Goal: Navigation & Orientation: Find specific page/section

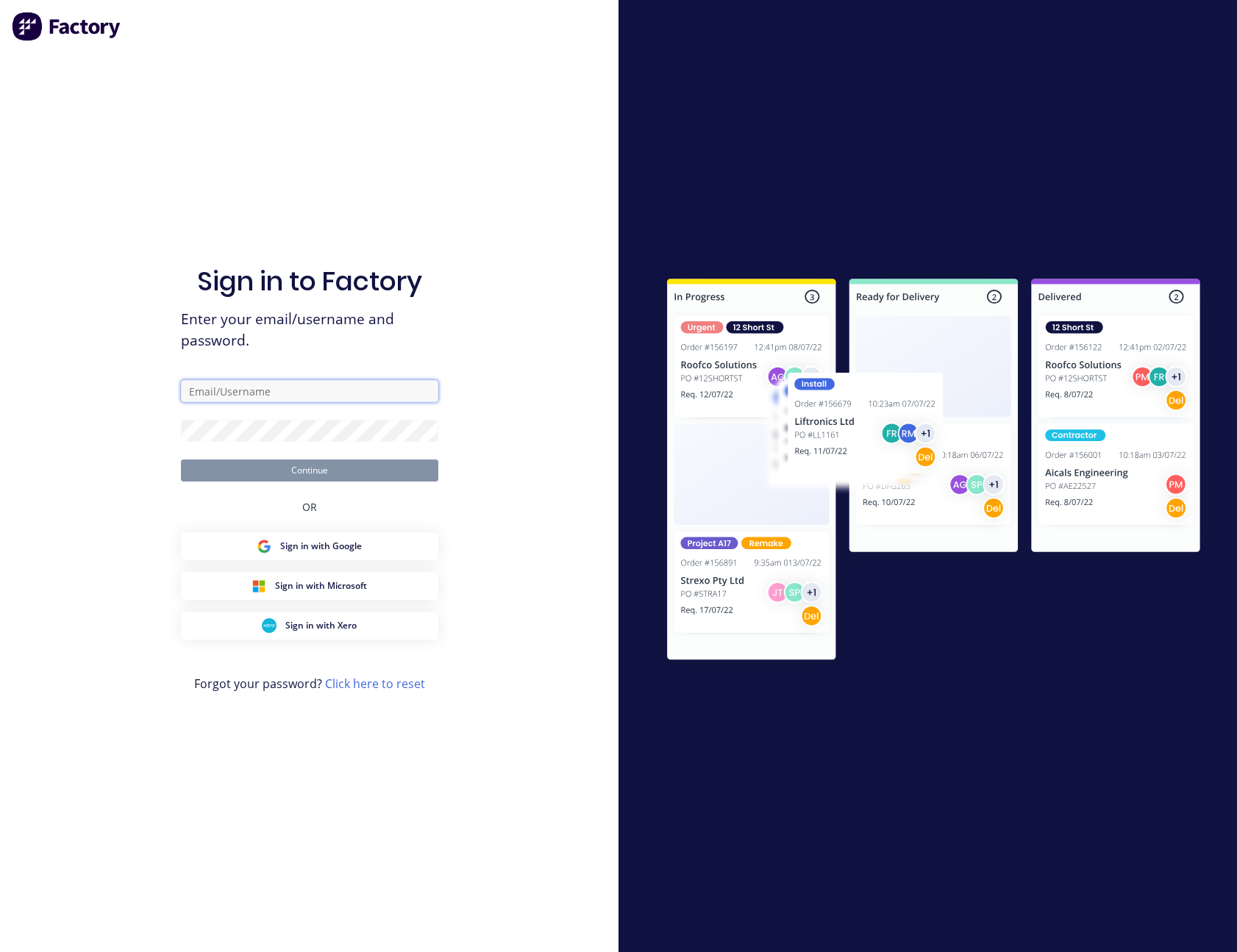
click at [288, 393] on input "text" at bounding box center [309, 392] width 258 height 22
type input "[PERSON_NAME][EMAIL_ADDRESS][PERSON_NAME][DOMAIN_NAME]"
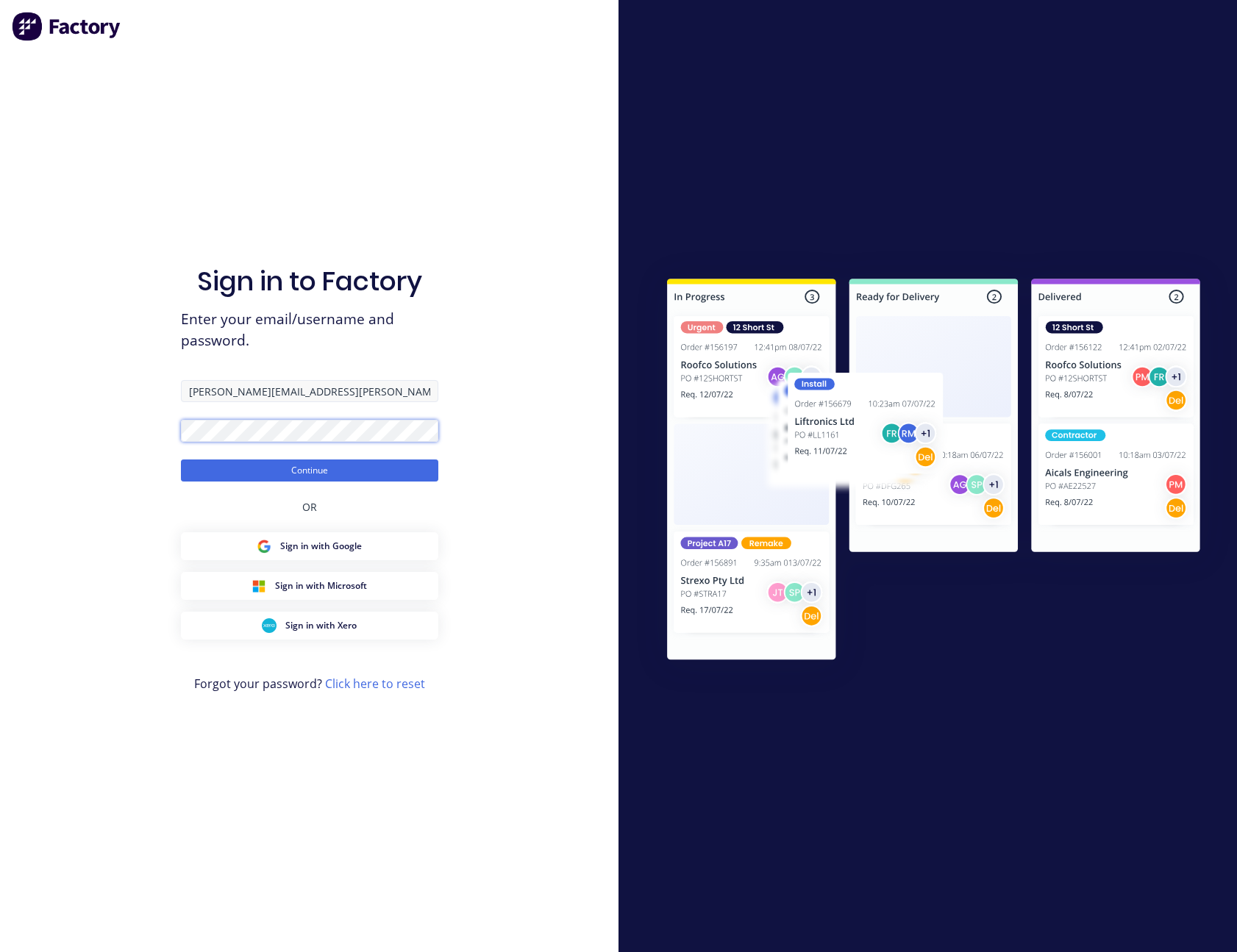
click at [181, 460] on button "Continue" at bounding box center [309, 471] width 258 height 22
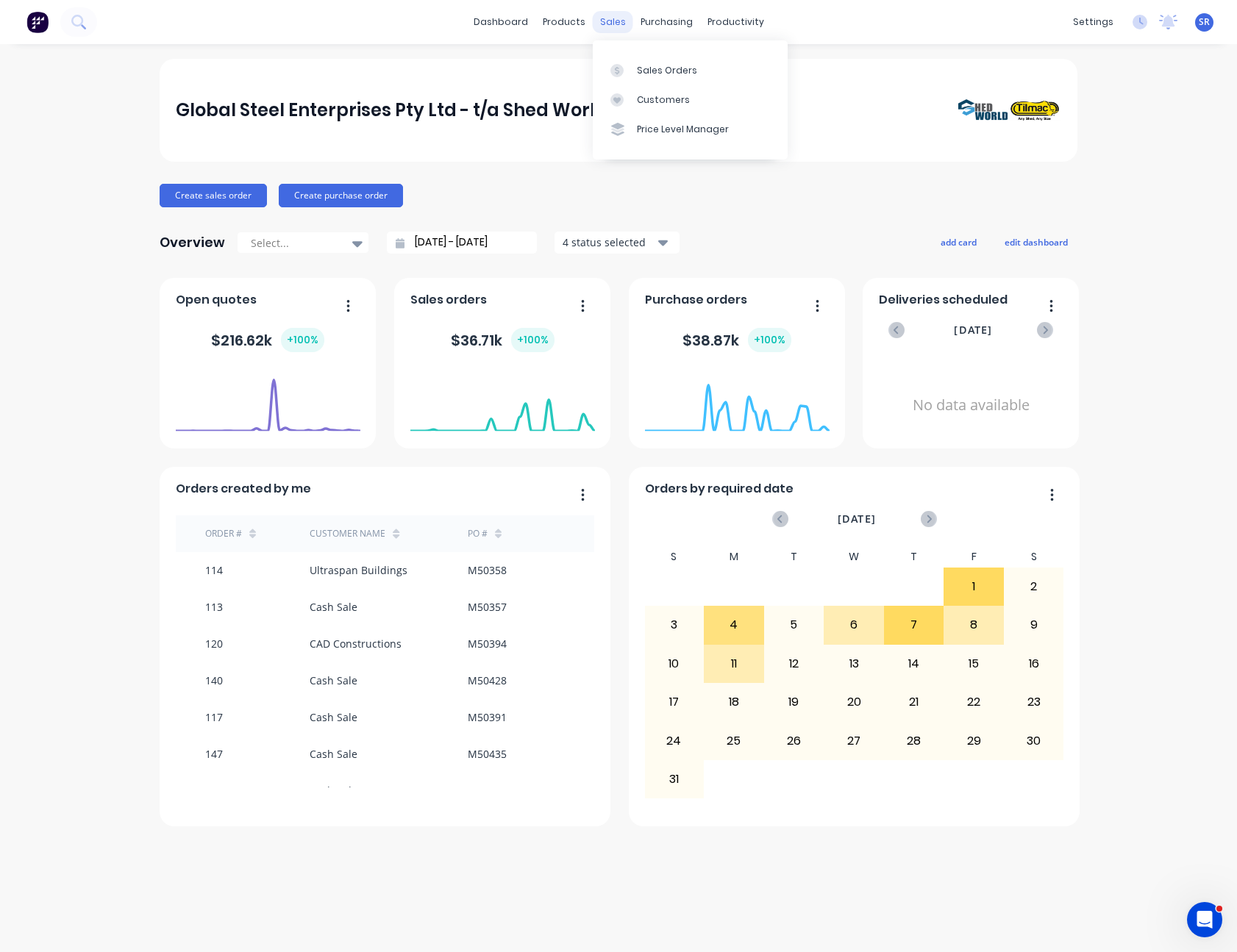
click at [609, 25] on div "sales" at bounding box center [613, 22] width 40 height 22
click at [675, 73] on div "Sales Orders" at bounding box center [667, 70] width 60 height 13
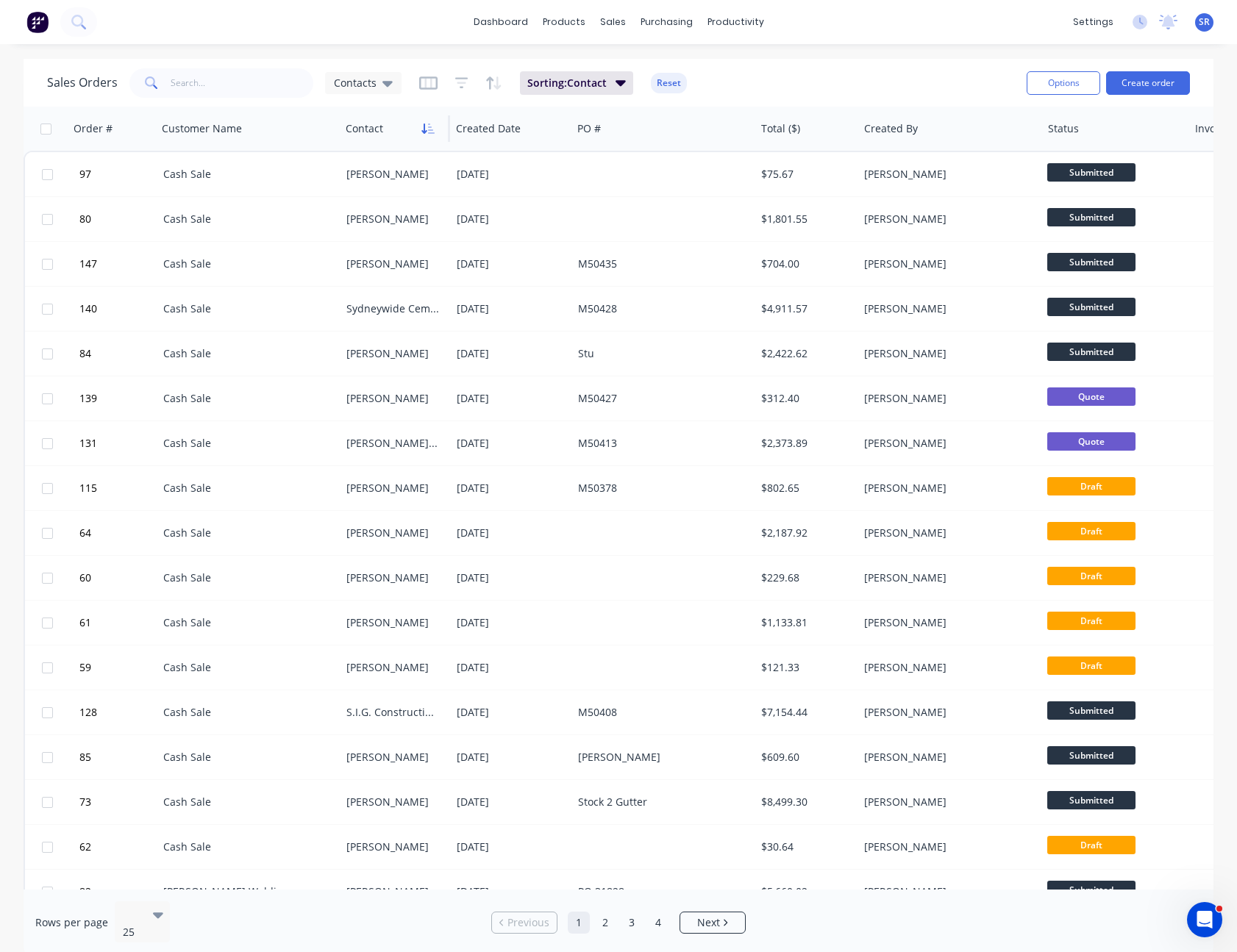
click at [430, 129] on icon "button" at bounding box center [431, 128] width 7 height 10
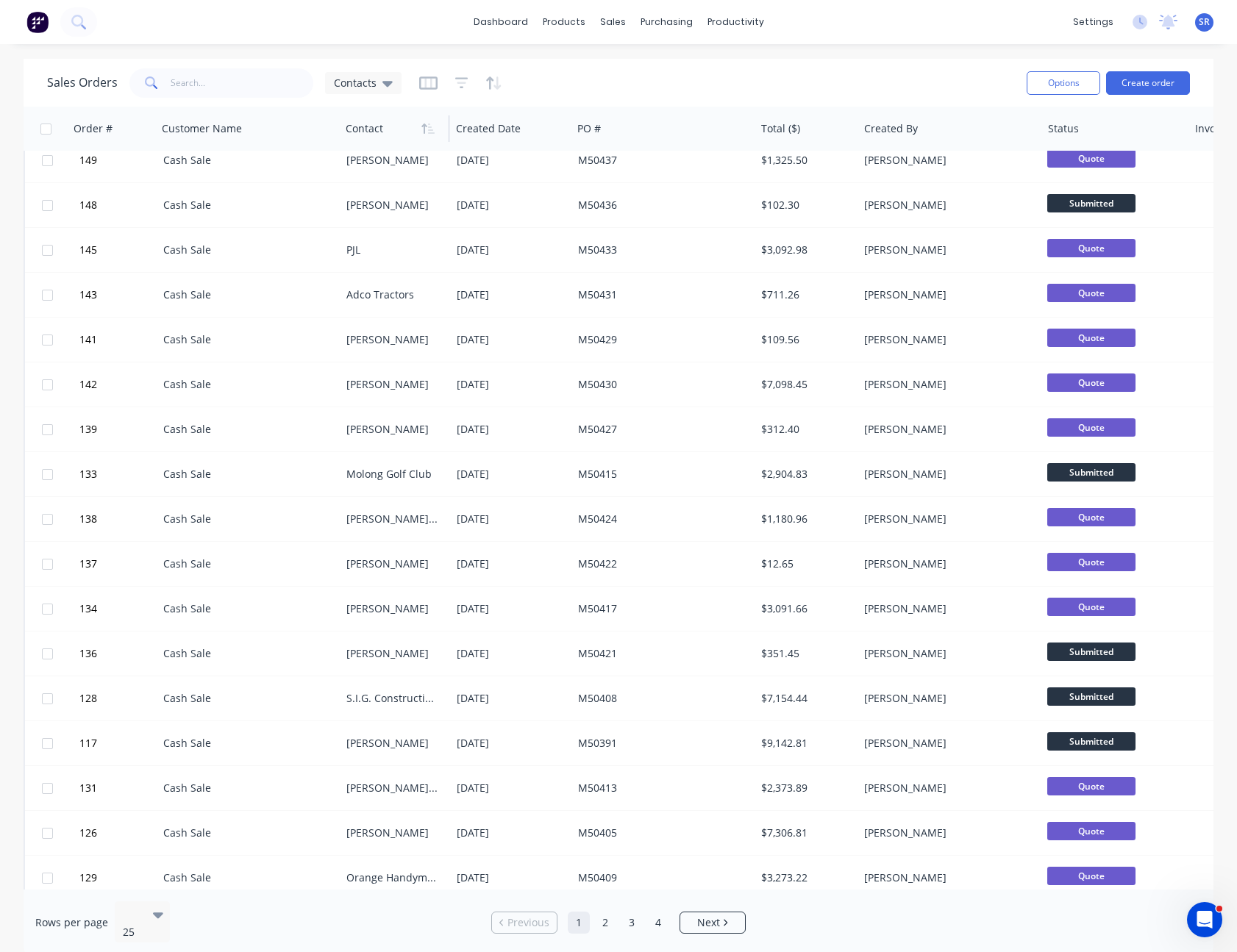
scroll to position [390, 0]
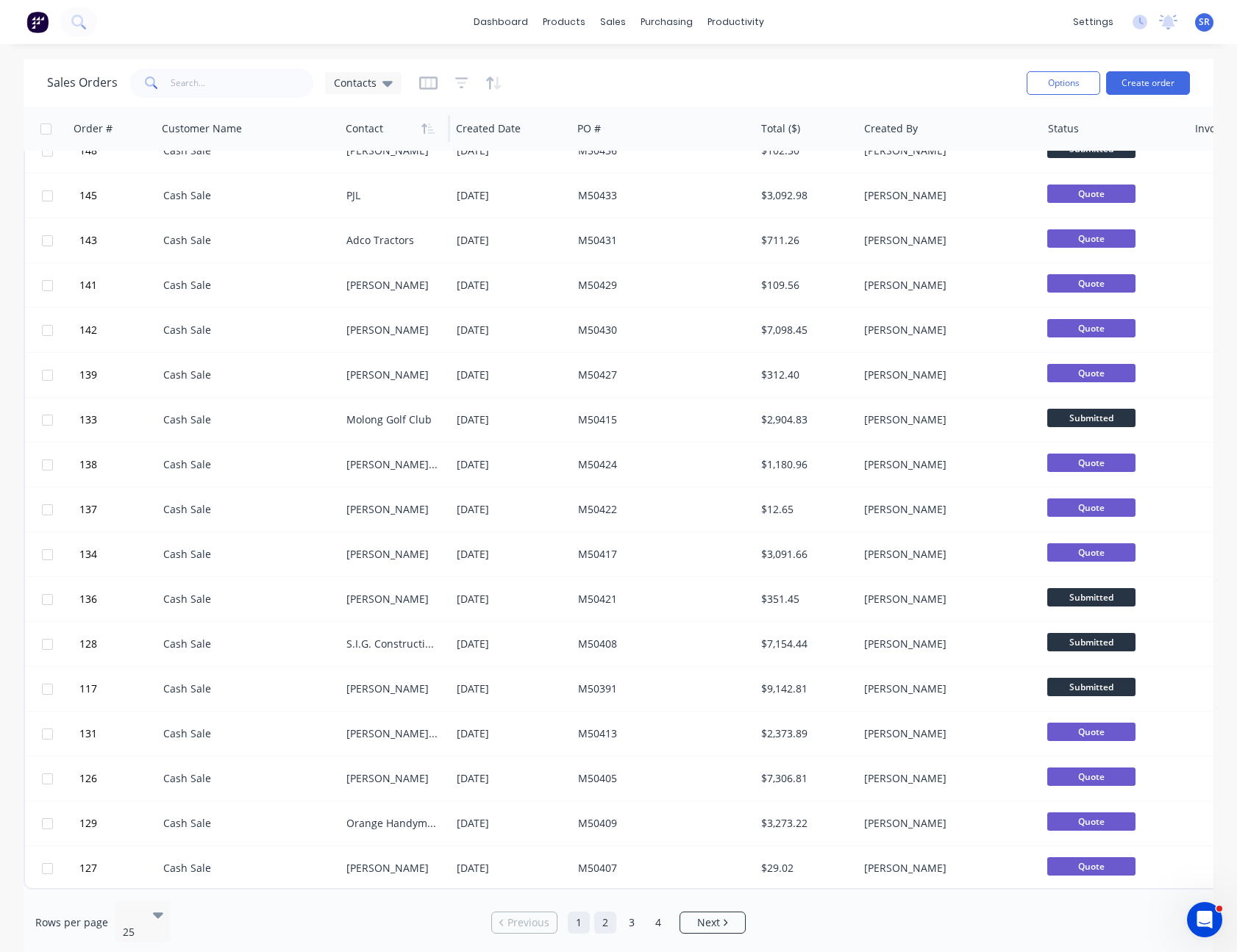
click at [604, 912] on link "2" at bounding box center [605, 923] width 22 height 22
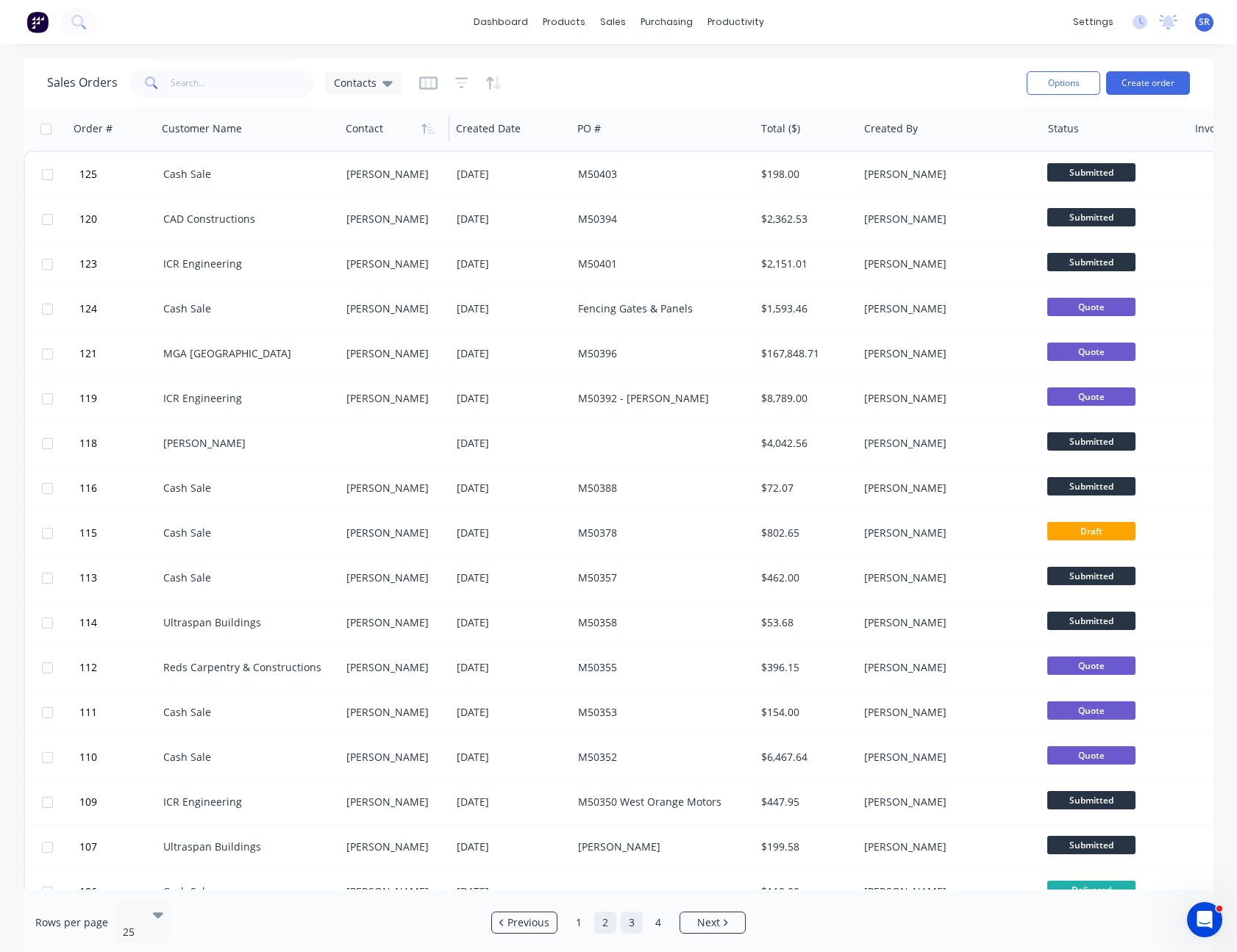
click at [629, 917] on link "3" at bounding box center [632, 923] width 22 height 22
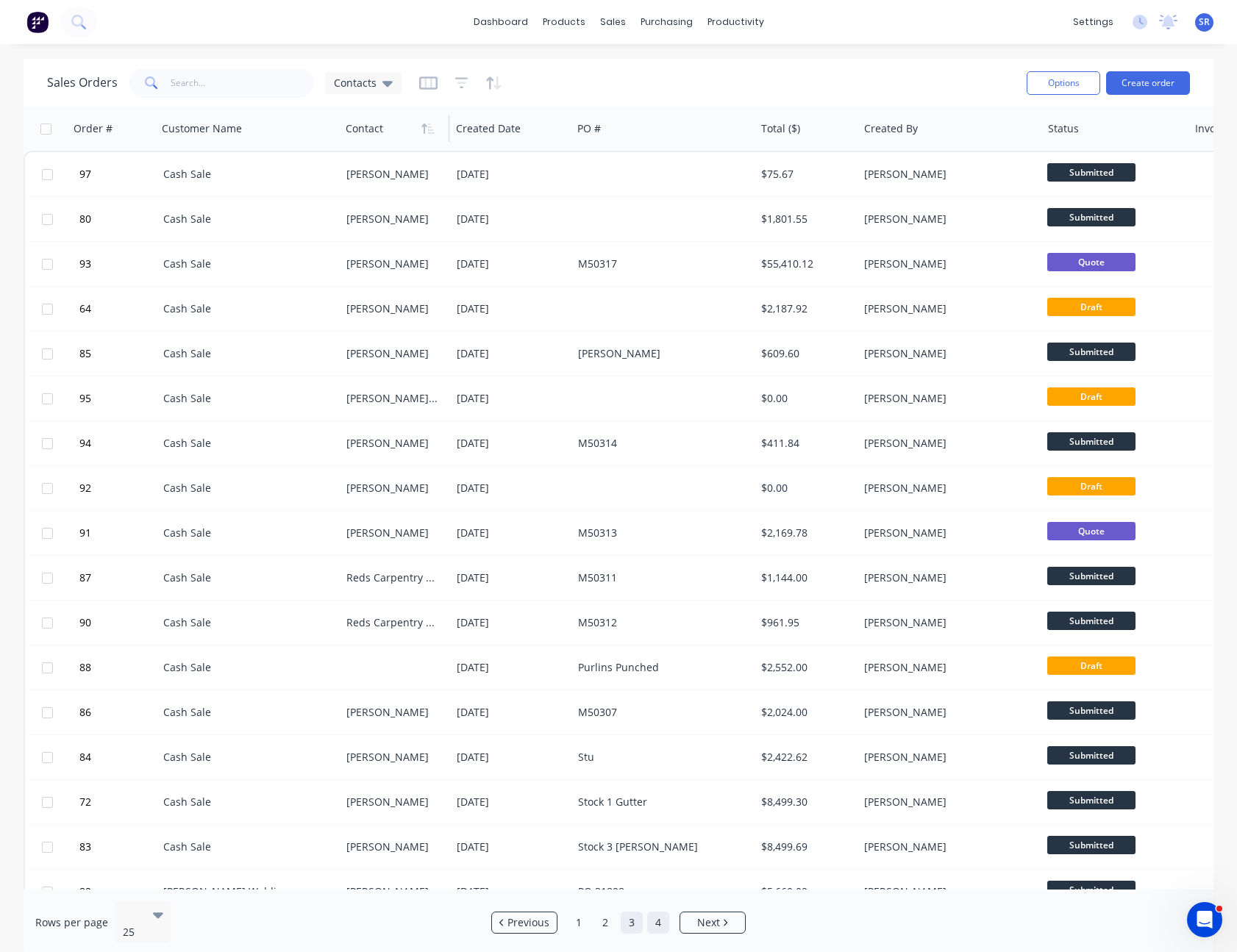
click at [657, 917] on link "4" at bounding box center [659, 923] width 22 height 22
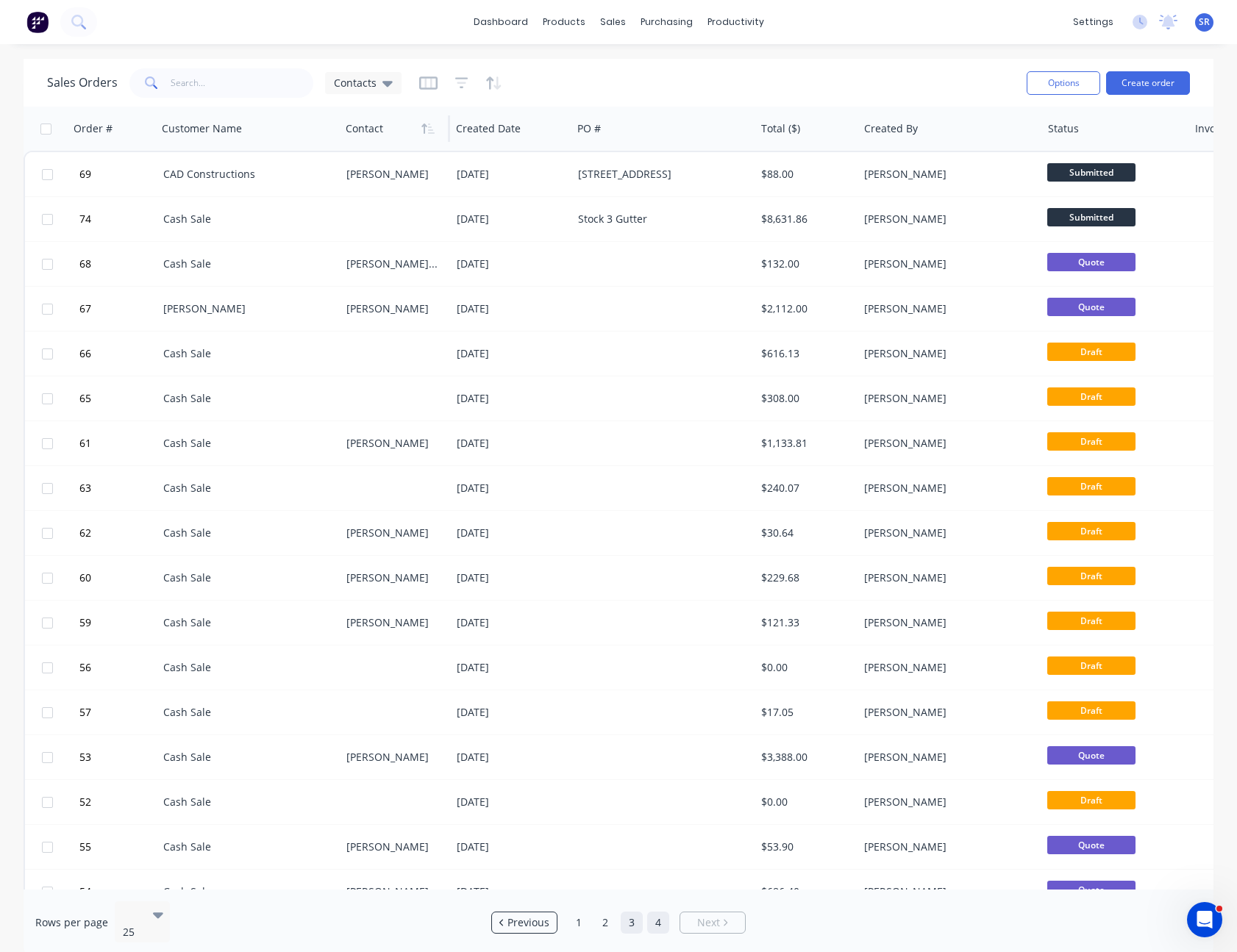
click at [631, 915] on link "3" at bounding box center [632, 923] width 22 height 22
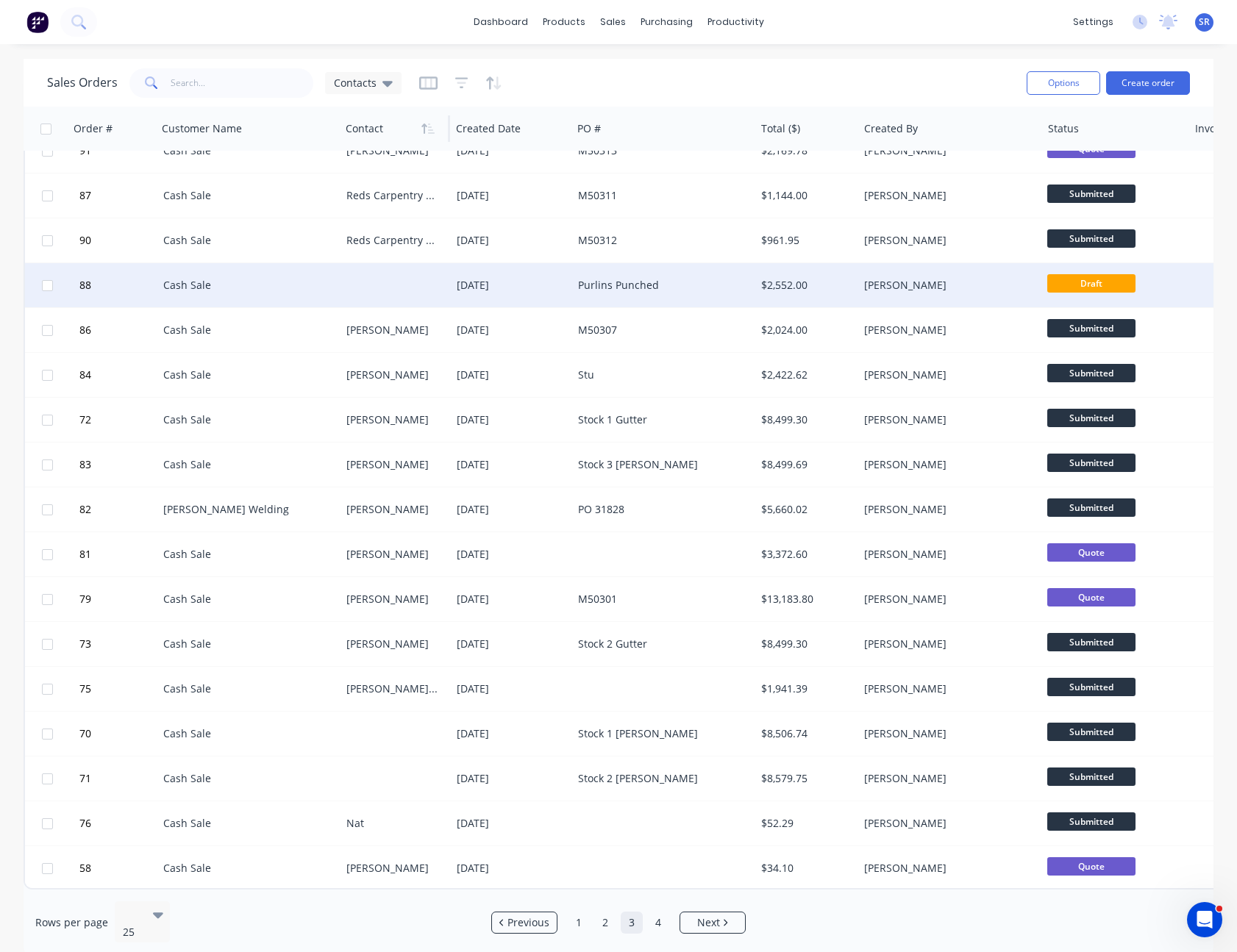
scroll to position [390, 0]
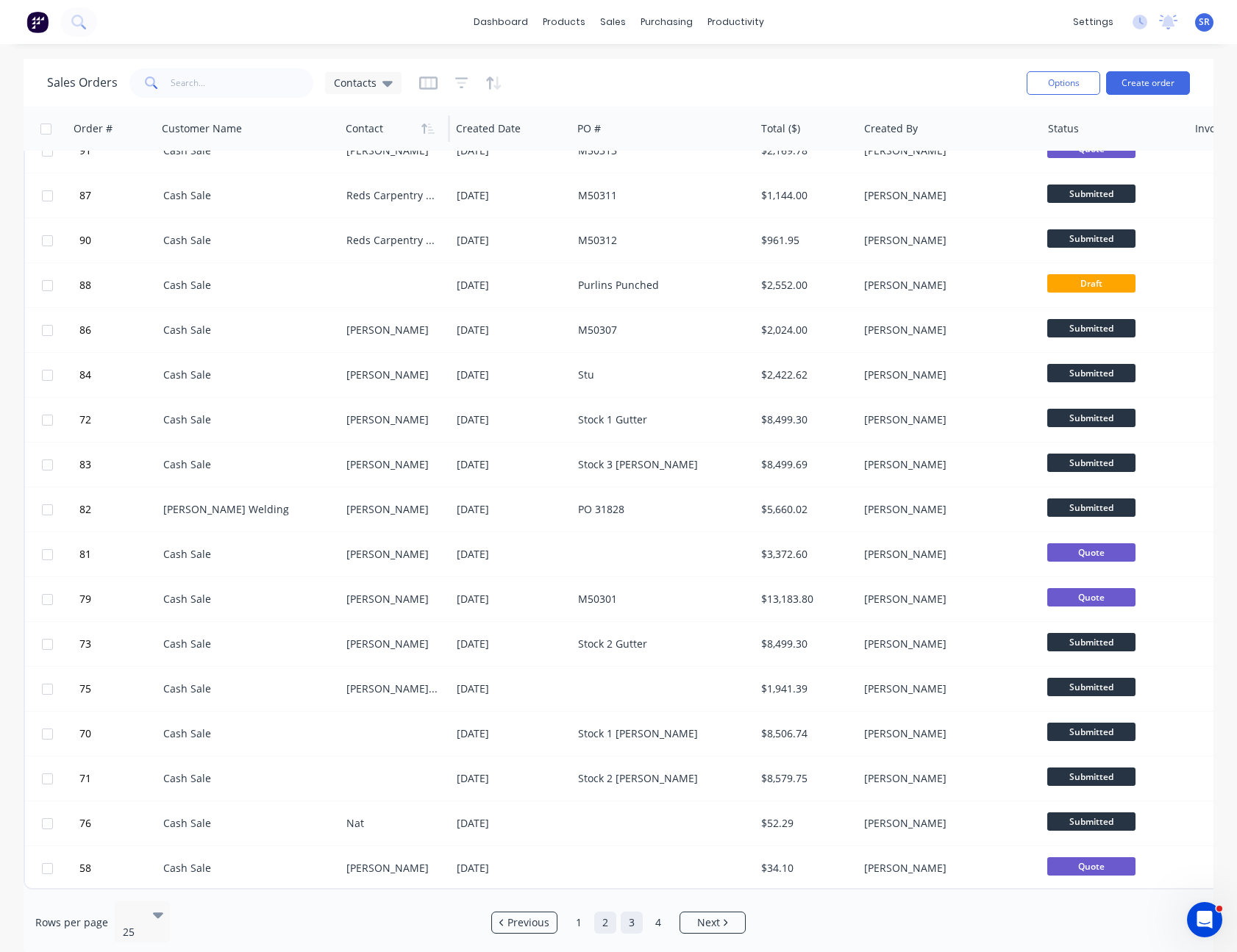
click at [604, 918] on link "2" at bounding box center [605, 923] width 22 height 22
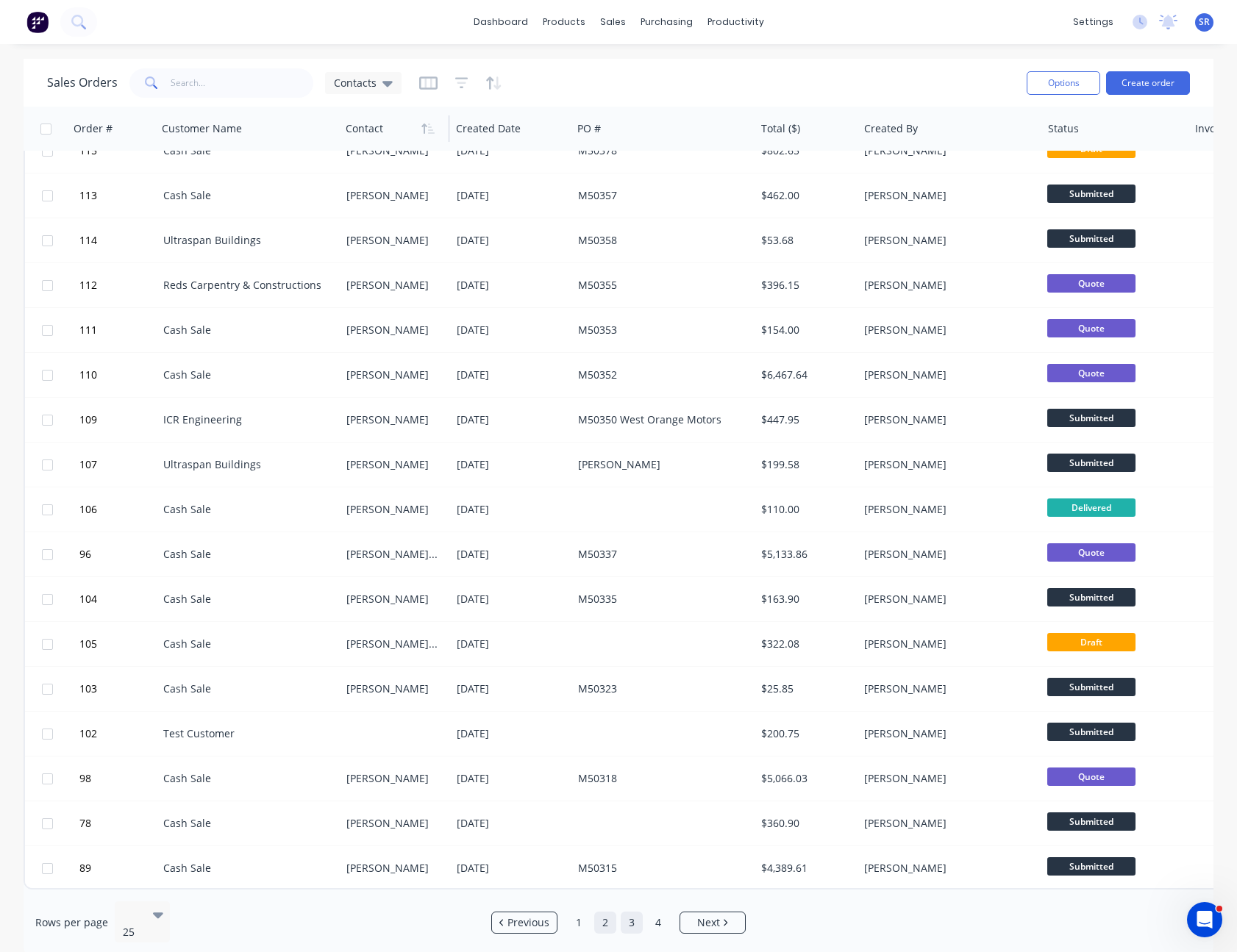
click at [630, 915] on link "3" at bounding box center [632, 923] width 22 height 22
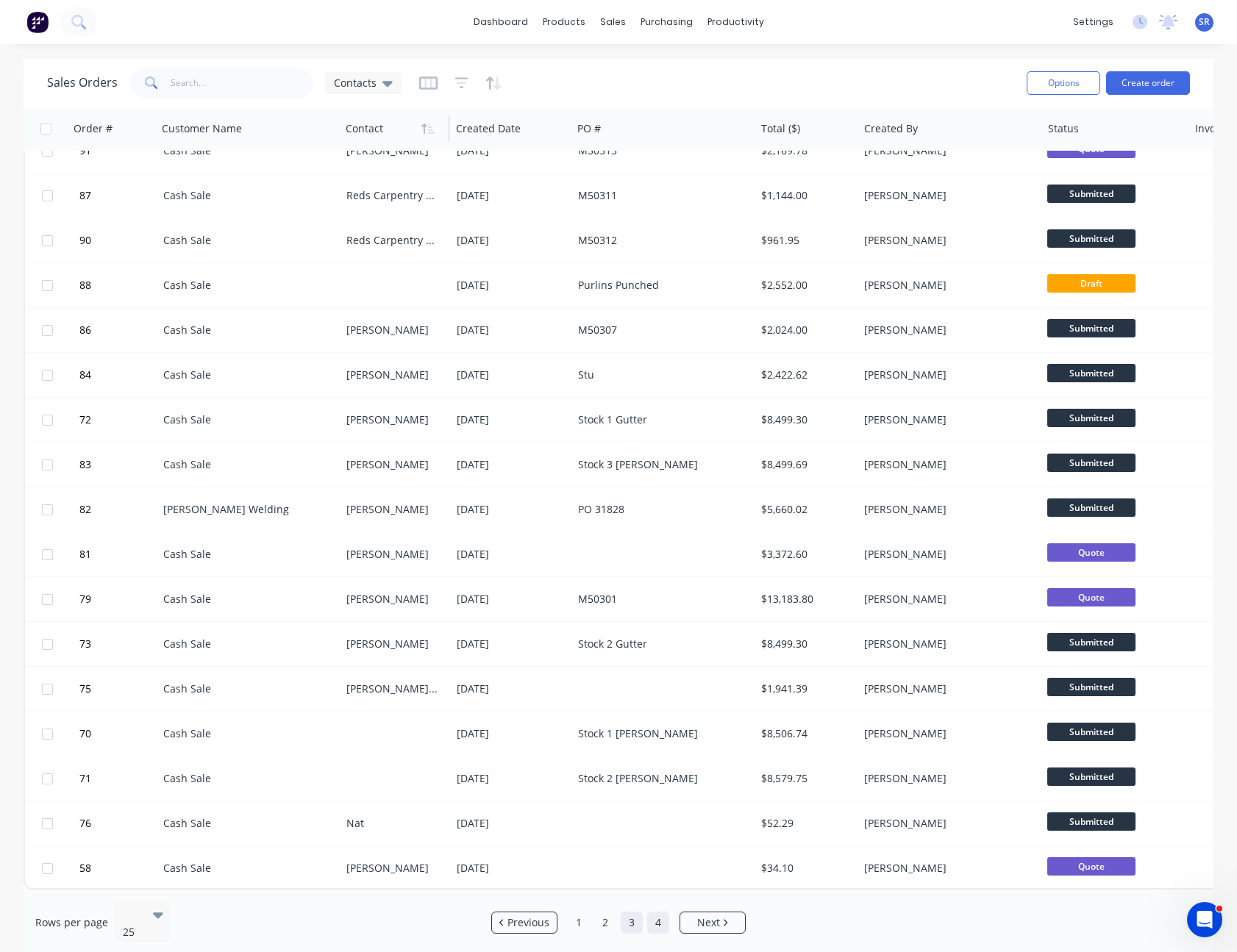
click at [656, 914] on link "4" at bounding box center [659, 923] width 22 height 22
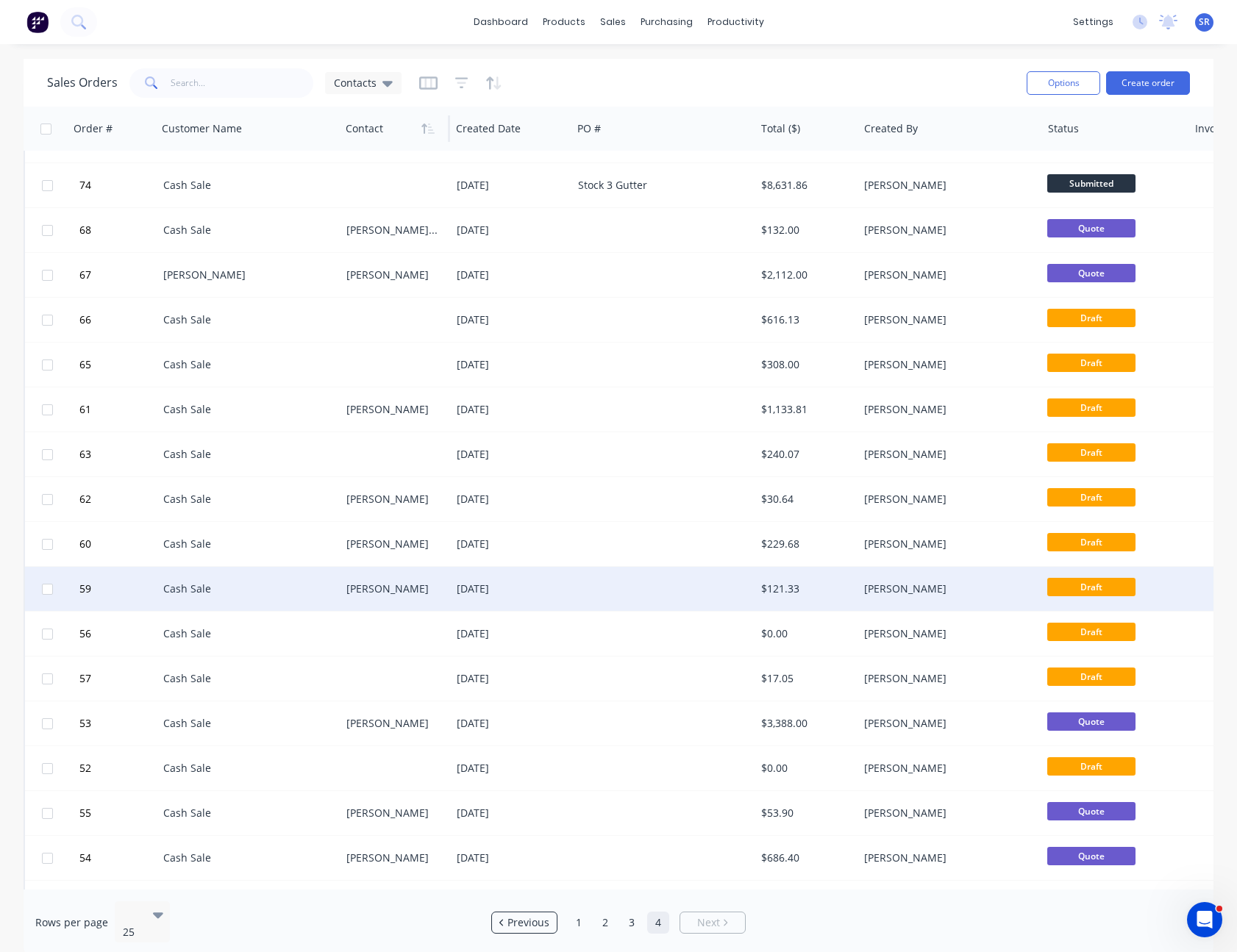
scroll to position [0, 0]
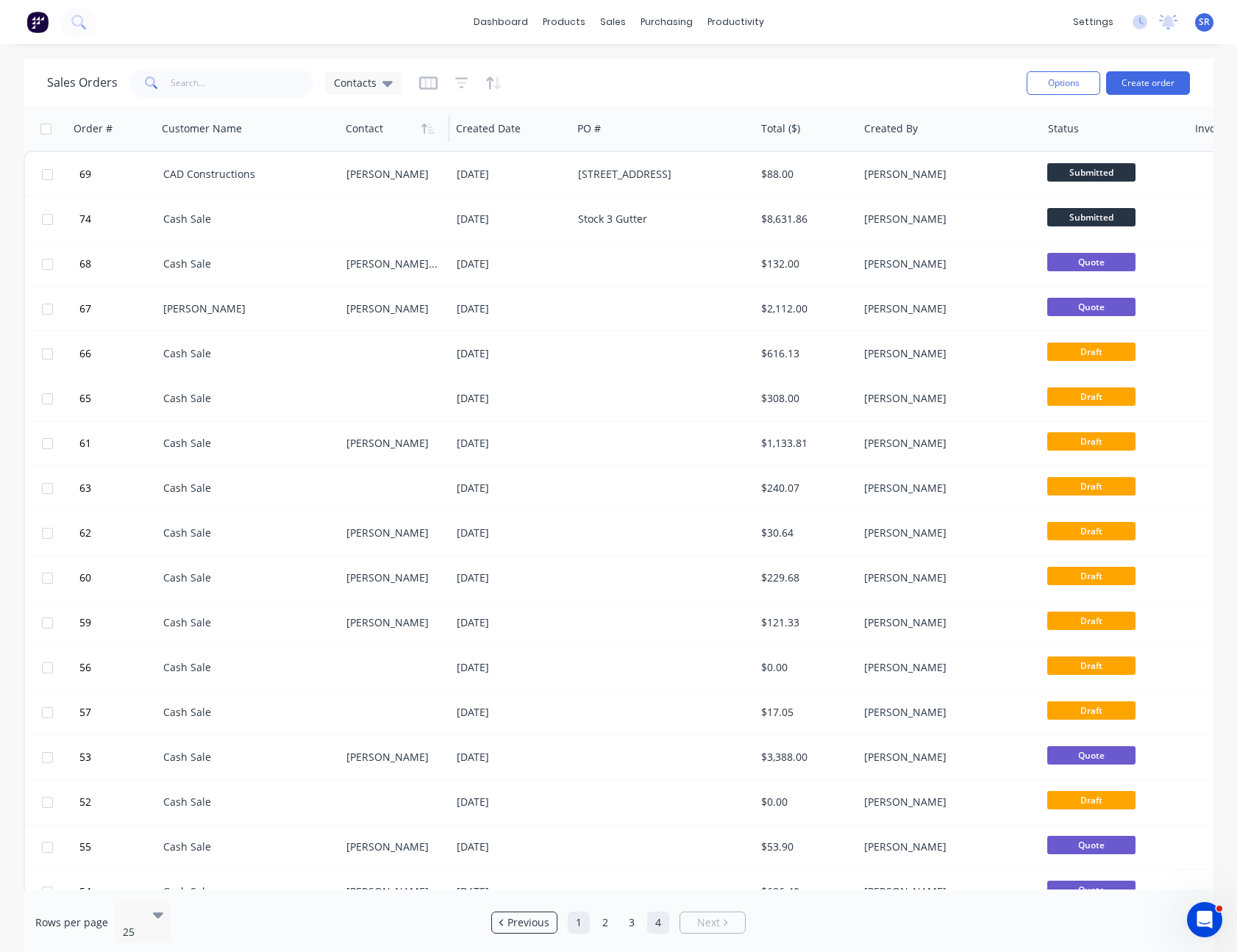
click at [576, 918] on link "1" at bounding box center [579, 923] width 22 height 22
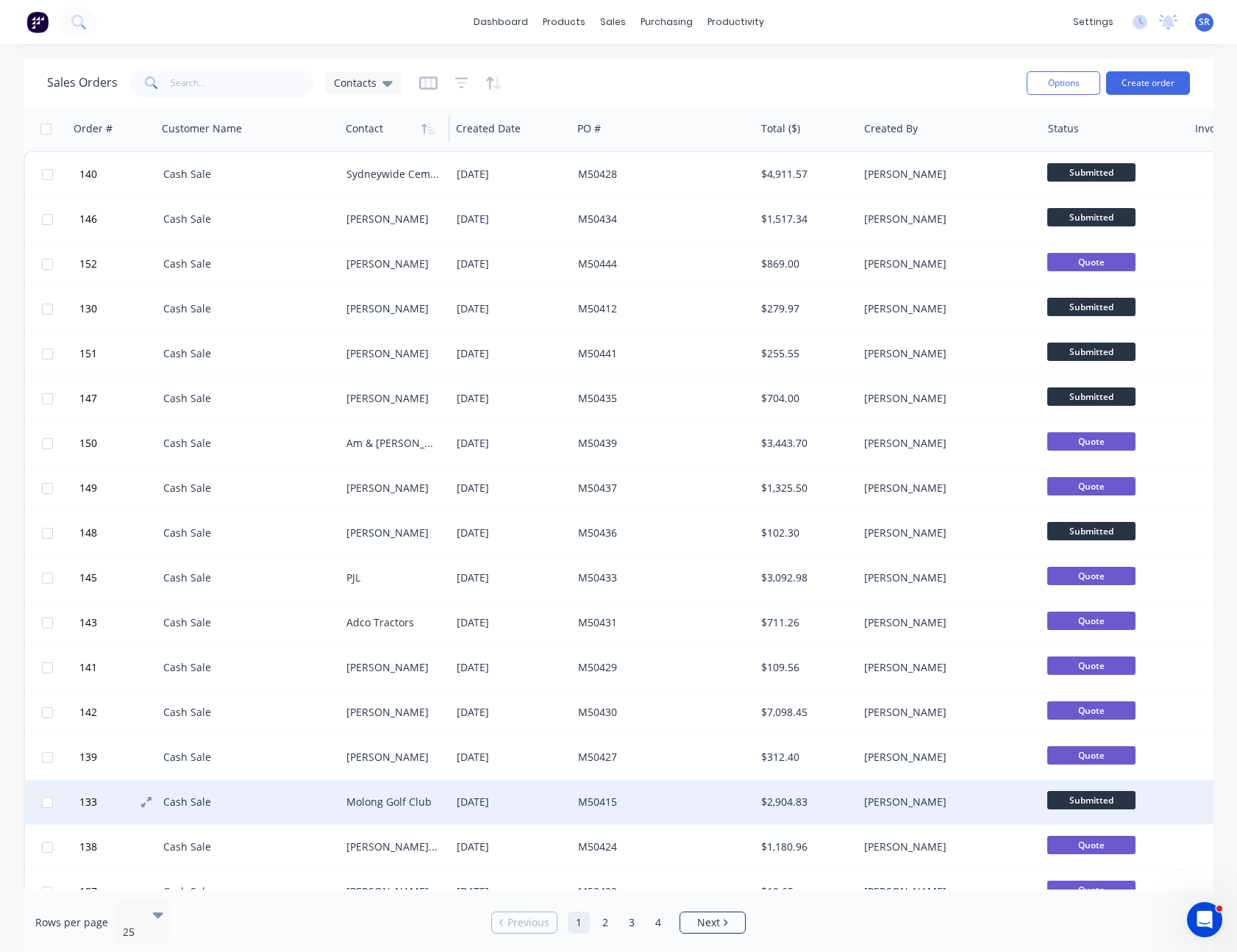
click at [75, 802] on button "133" at bounding box center [119, 802] width 88 height 44
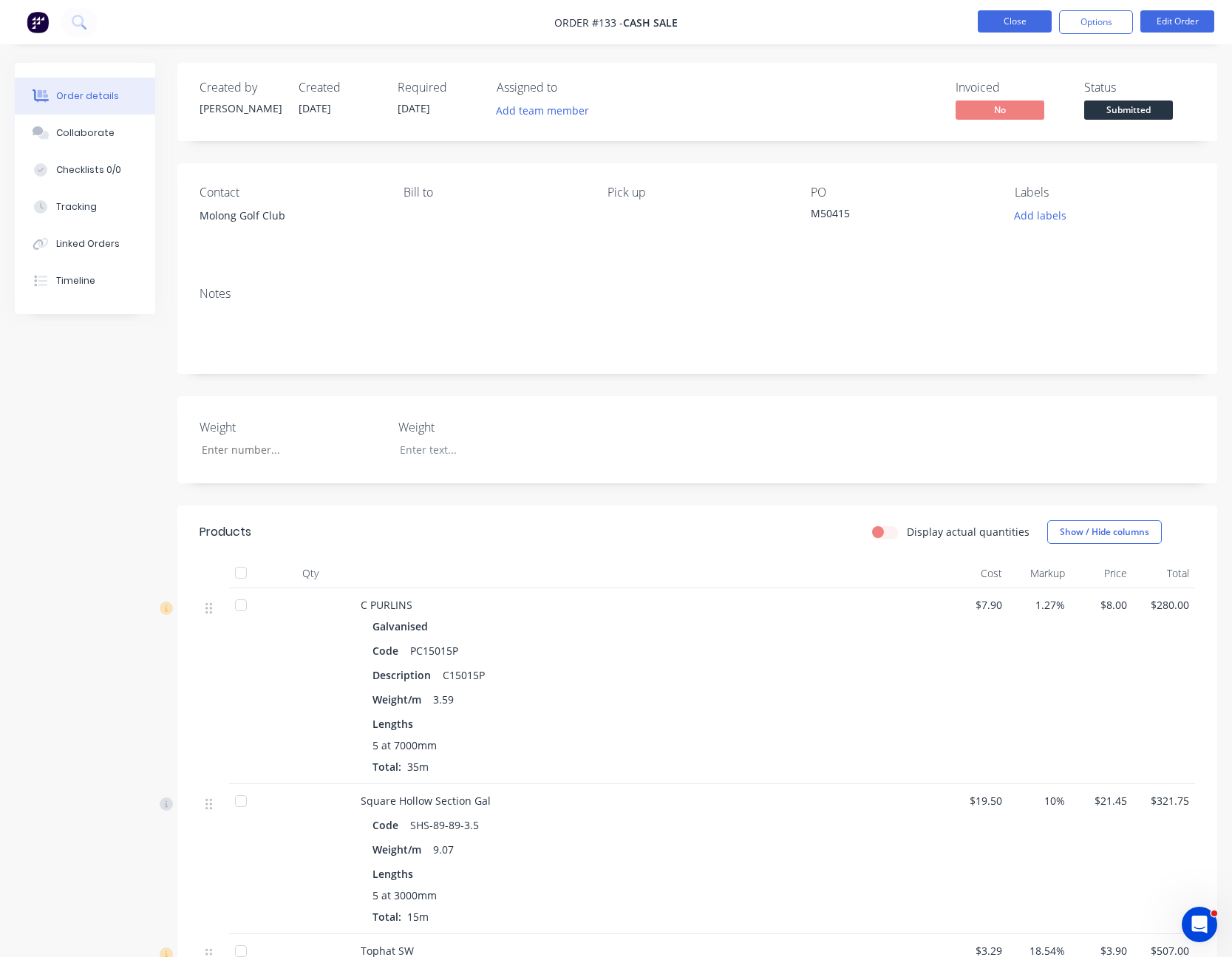
click at [1005, 25] on button "Close" at bounding box center [1014, 22] width 73 height 23
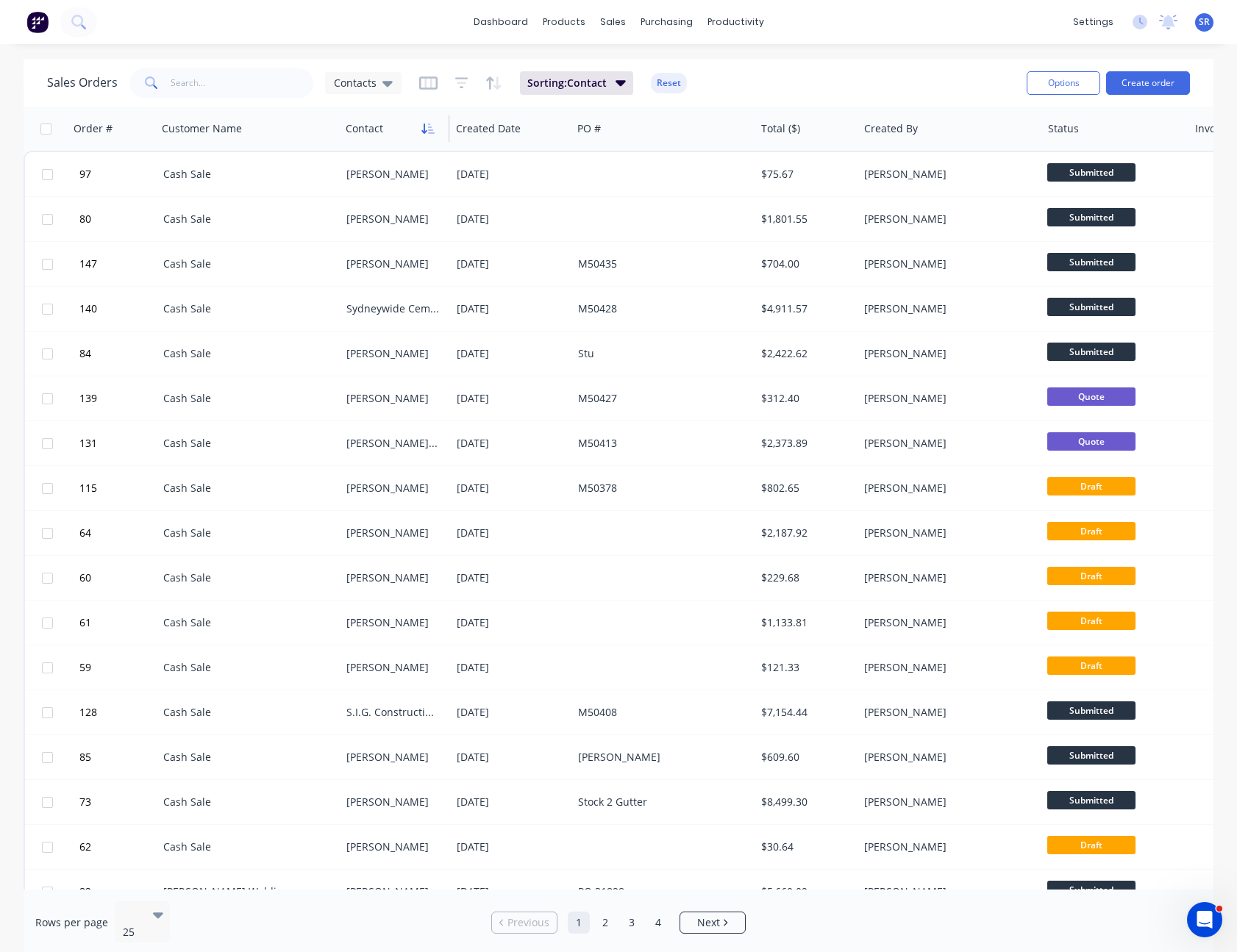
click at [429, 132] on icon "button" at bounding box center [428, 128] width 13 height 12
